Goal: Information Seeking & Learning: Find specific page/section

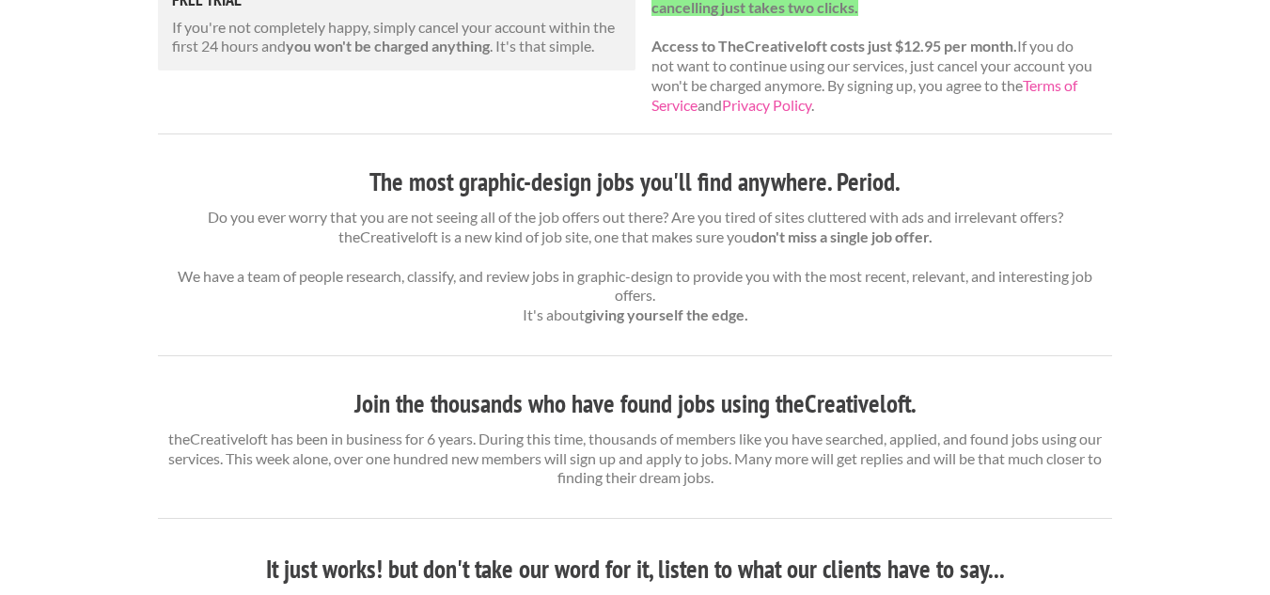
scroll to position [542, 0]
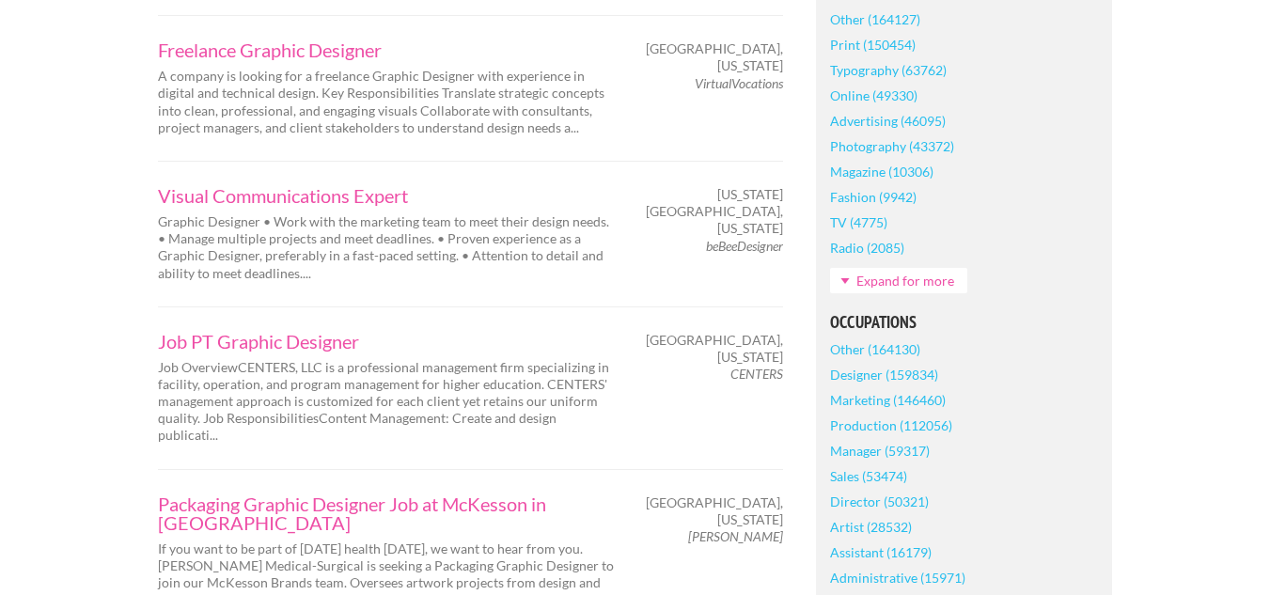
scroll to position [661, 0]
click at [861, 414] on link "Production (112056)" at bounding box center [891, 426] width 122 height 25
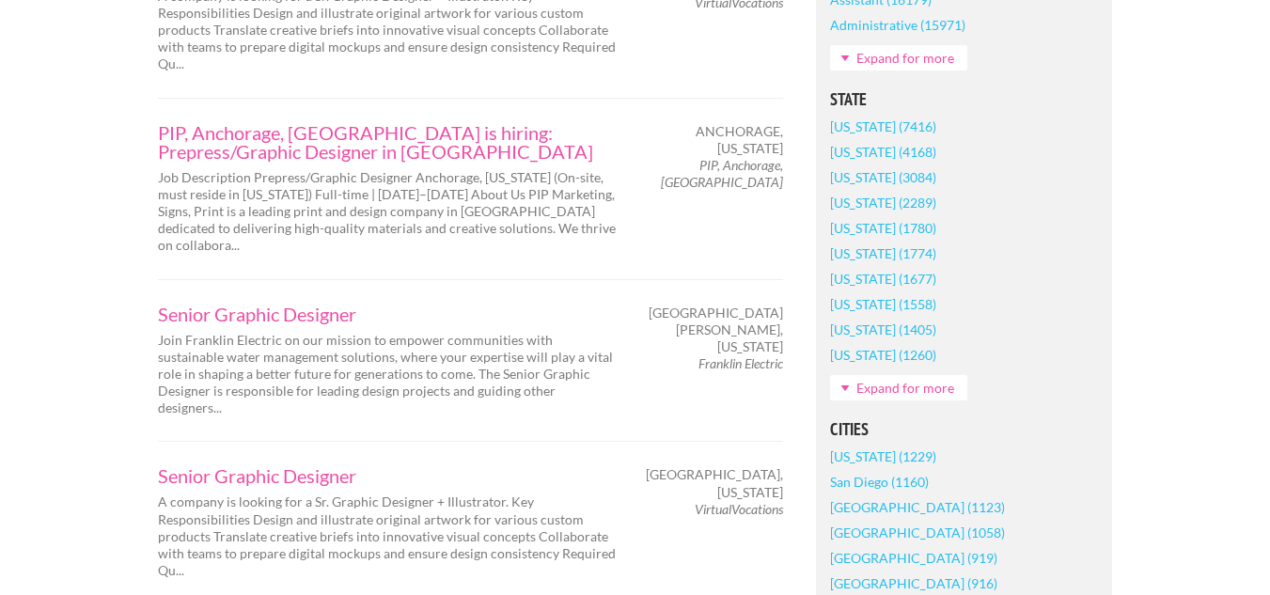
scroll to position [1187, 0]
click at [856, 390] on link "Expand for more" at bounding box center [898, 386] width 137 height 25
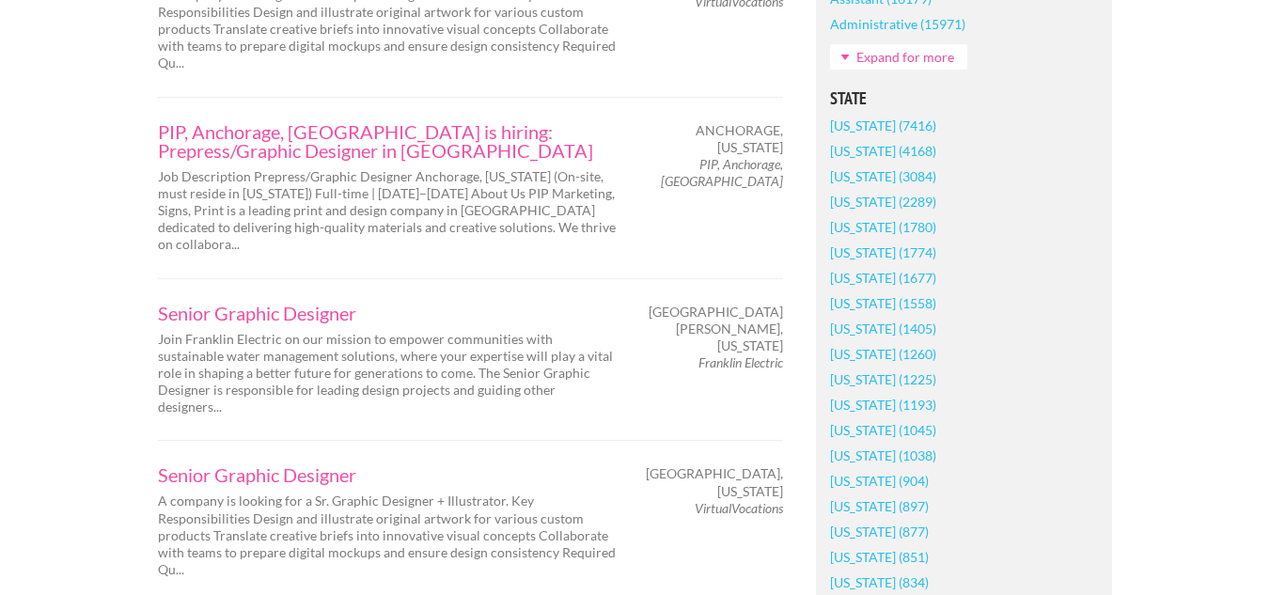
click at [848, 431] on link "[US_STATE] (1045)" at bounding box center [883, 429] width 106 height 25
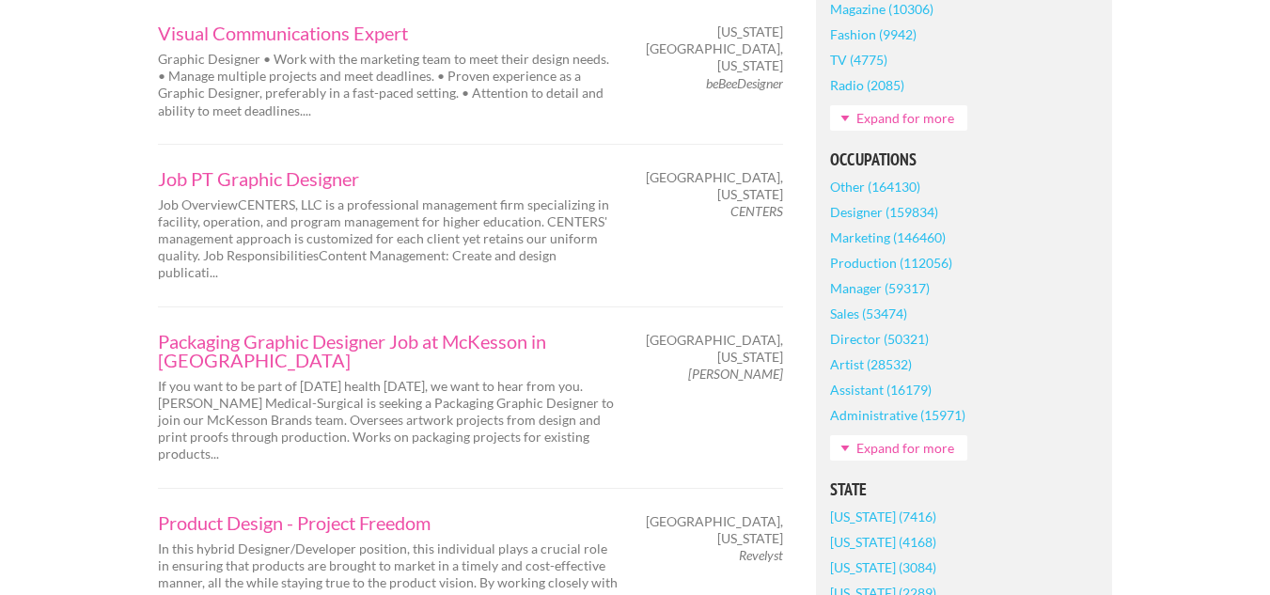
scroll to position [825, 0]
